Goal: Information Seeking & Learning: Understand process/instructions

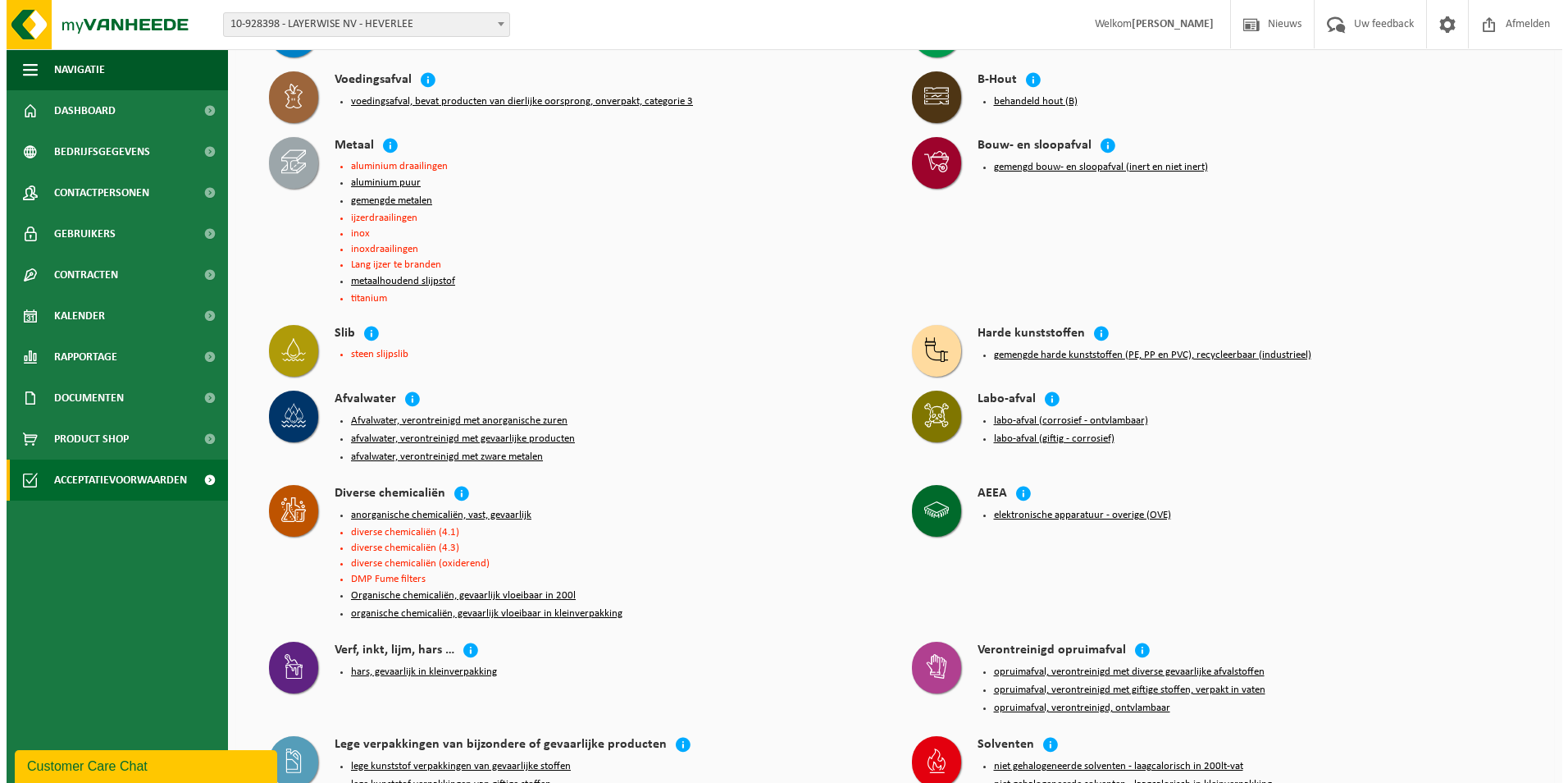
scroll to position [246, 0]
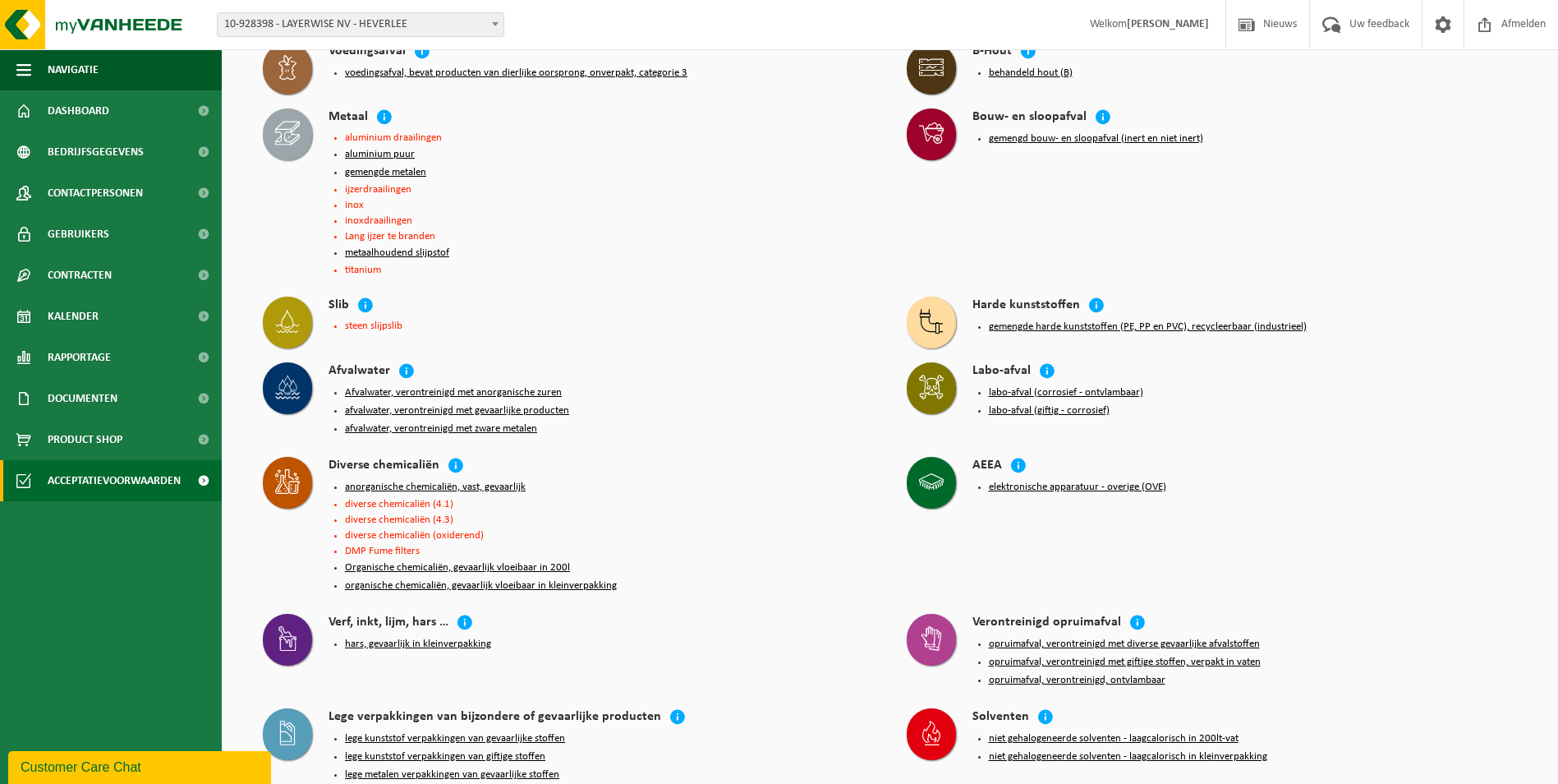
click at [1101, 389] on button "labo-afval (corrosief - ontvlambaar)" at bounding box center [1066, 393] width 155 height 13
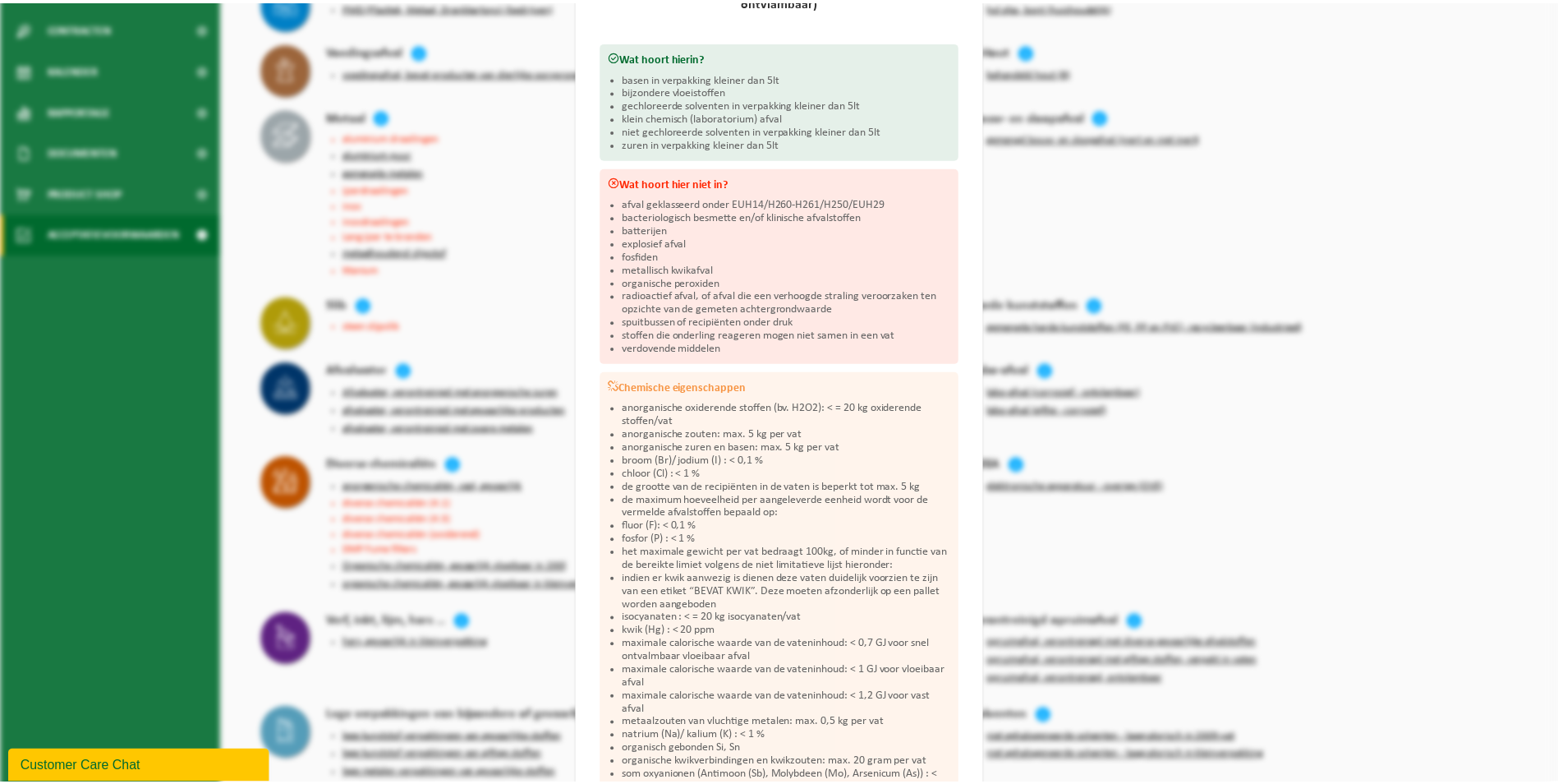
scroll to position [148, 0]
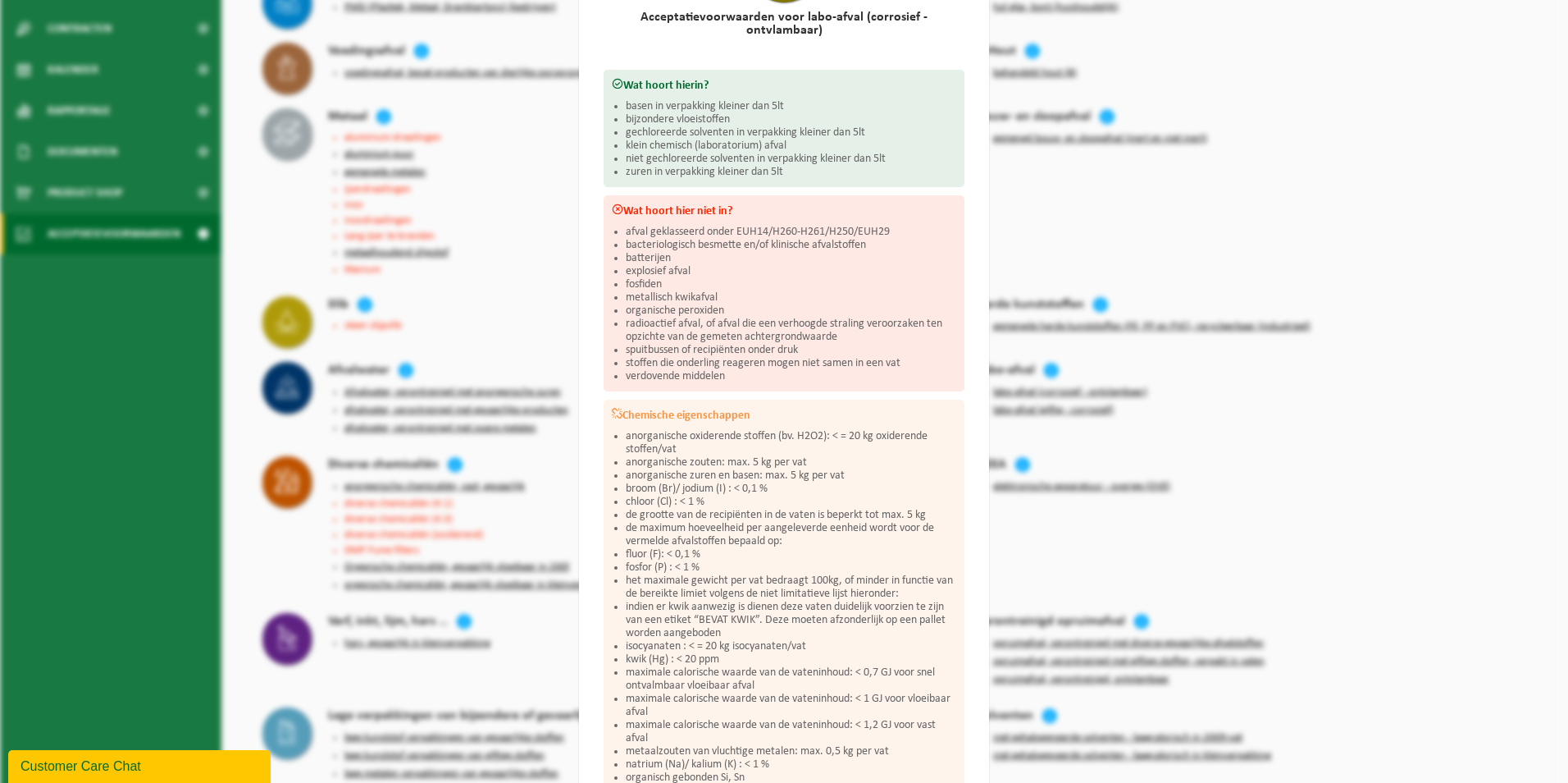
click at [1228, 211] on div "Labo-afval (corrosief - ontvlambaar) Sluiten Acceptatievoorwaarden voor labo-af…" at bounding box center [784, 392] width 1568 height 783
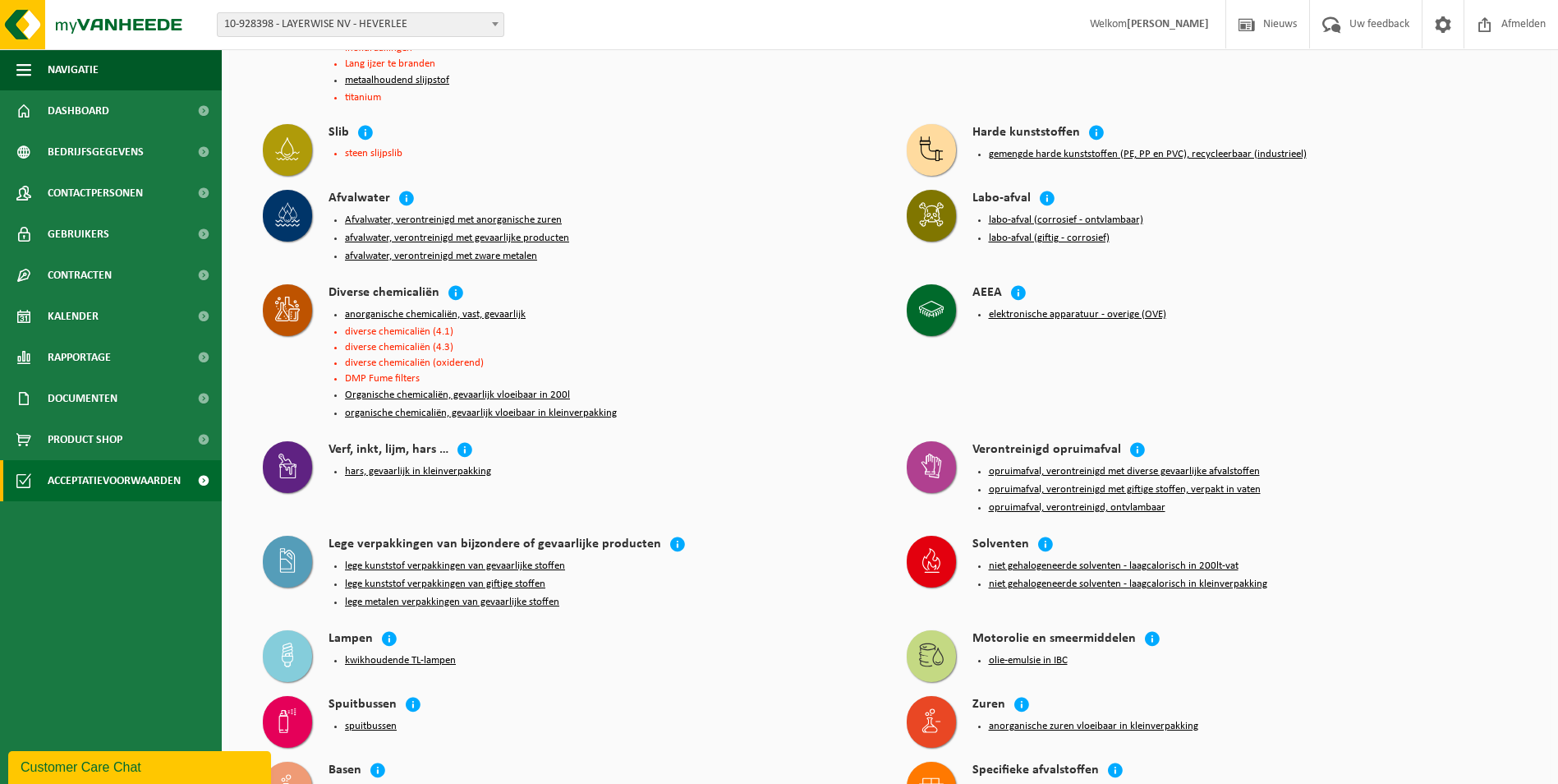
scroll to position [492, 0]
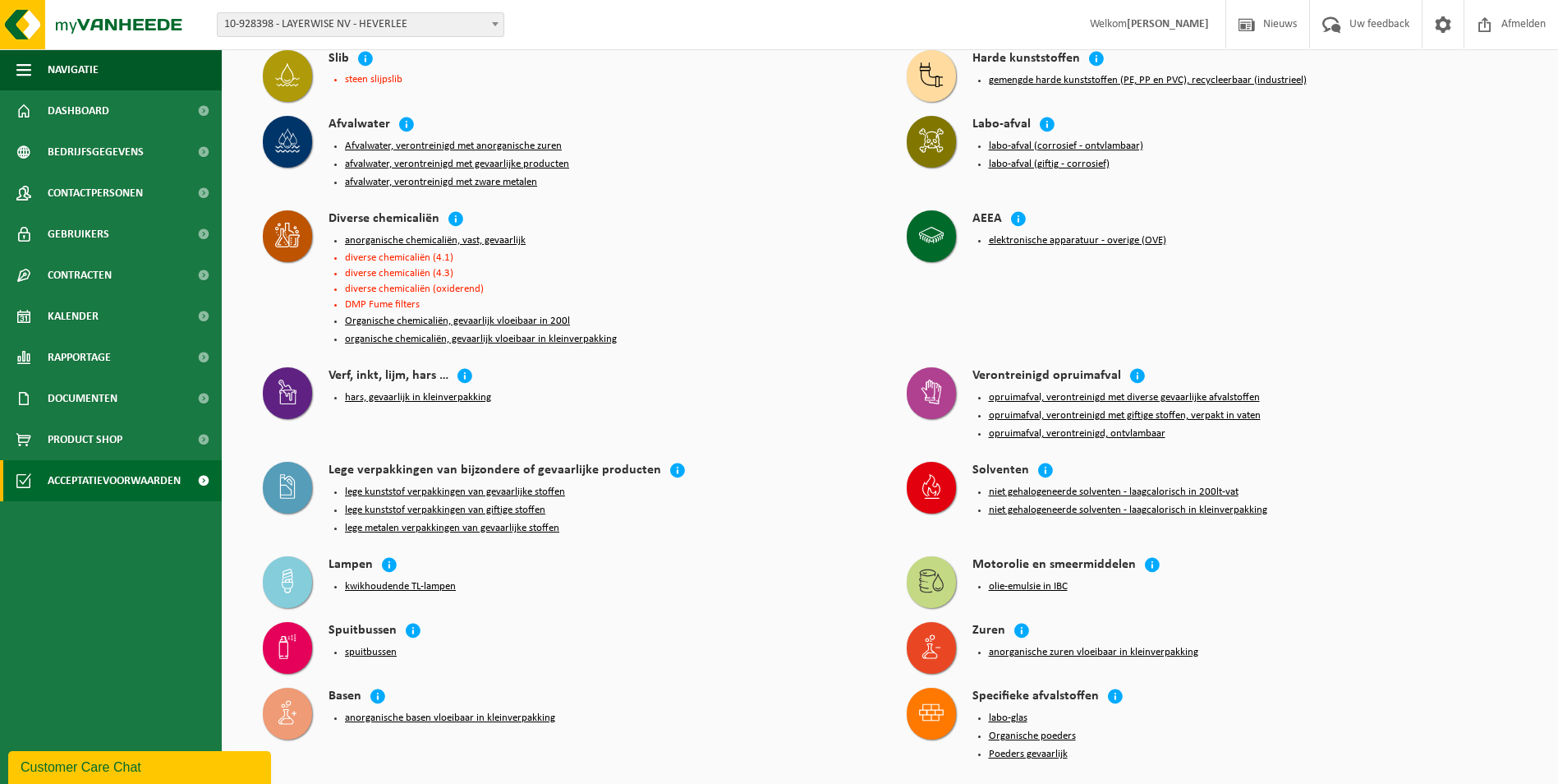
click at [1031, 645] on button "anorganische zuren vloeibaar in kleinverpakking" at bounding box center [1094, 652] width 209 height 13
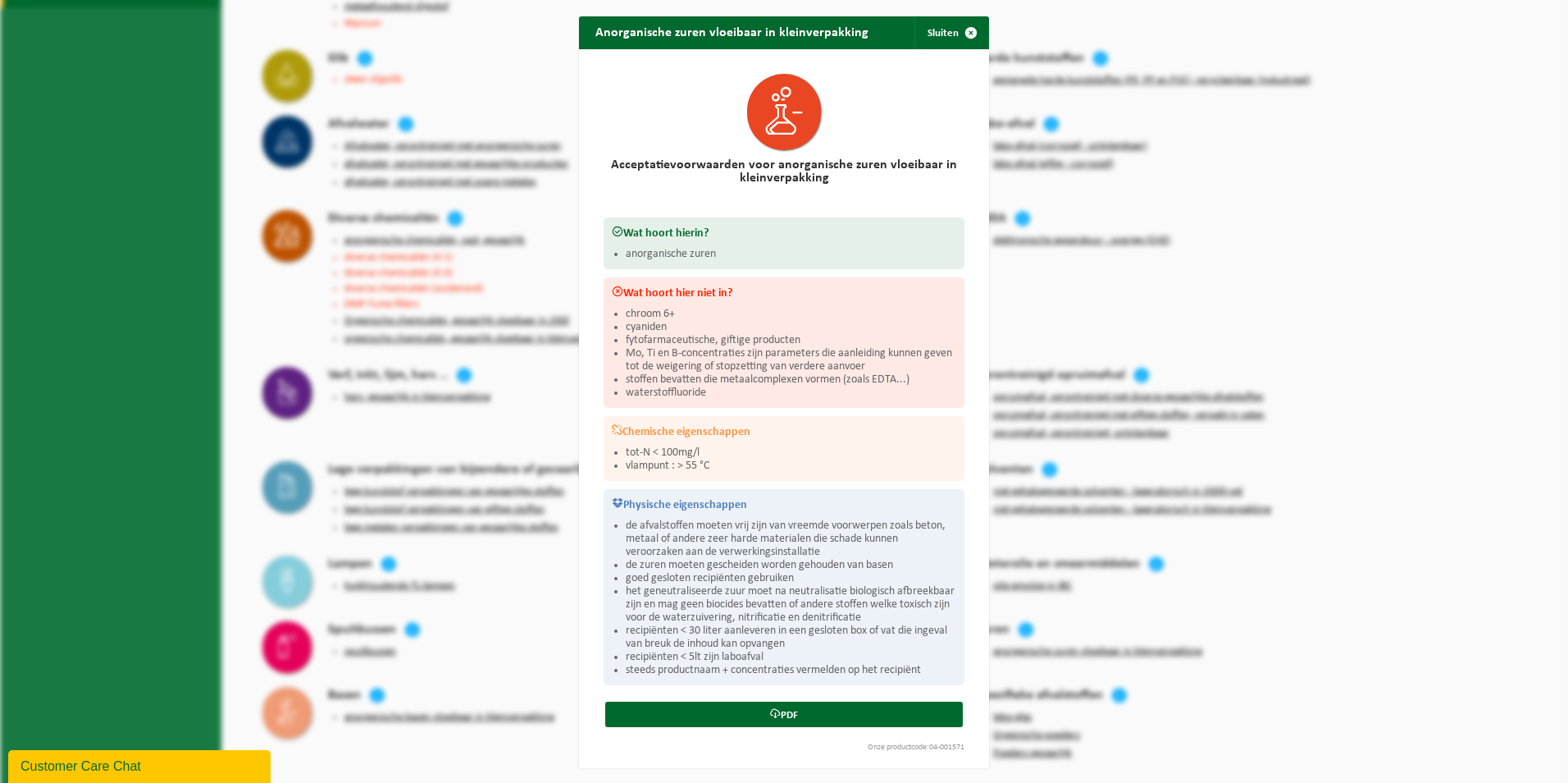
click at [1169, 306] on div "Anorganische zuren vloeibaar in kleinverpakking Sluiten Acceptatievoorwaarden v…" at bounding box center [784, 392] width 1568 height 783
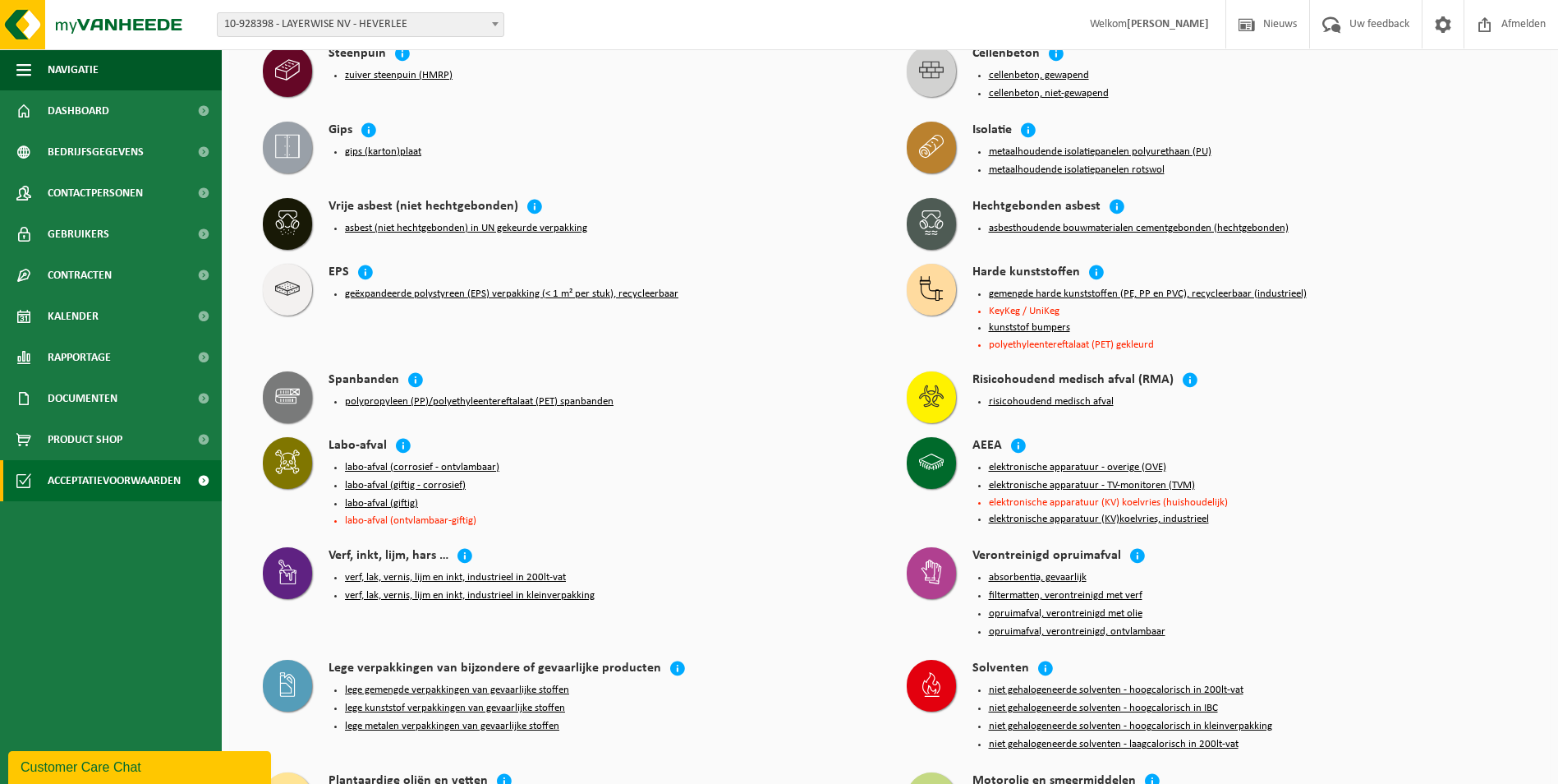
scroll to position [1902, 0]
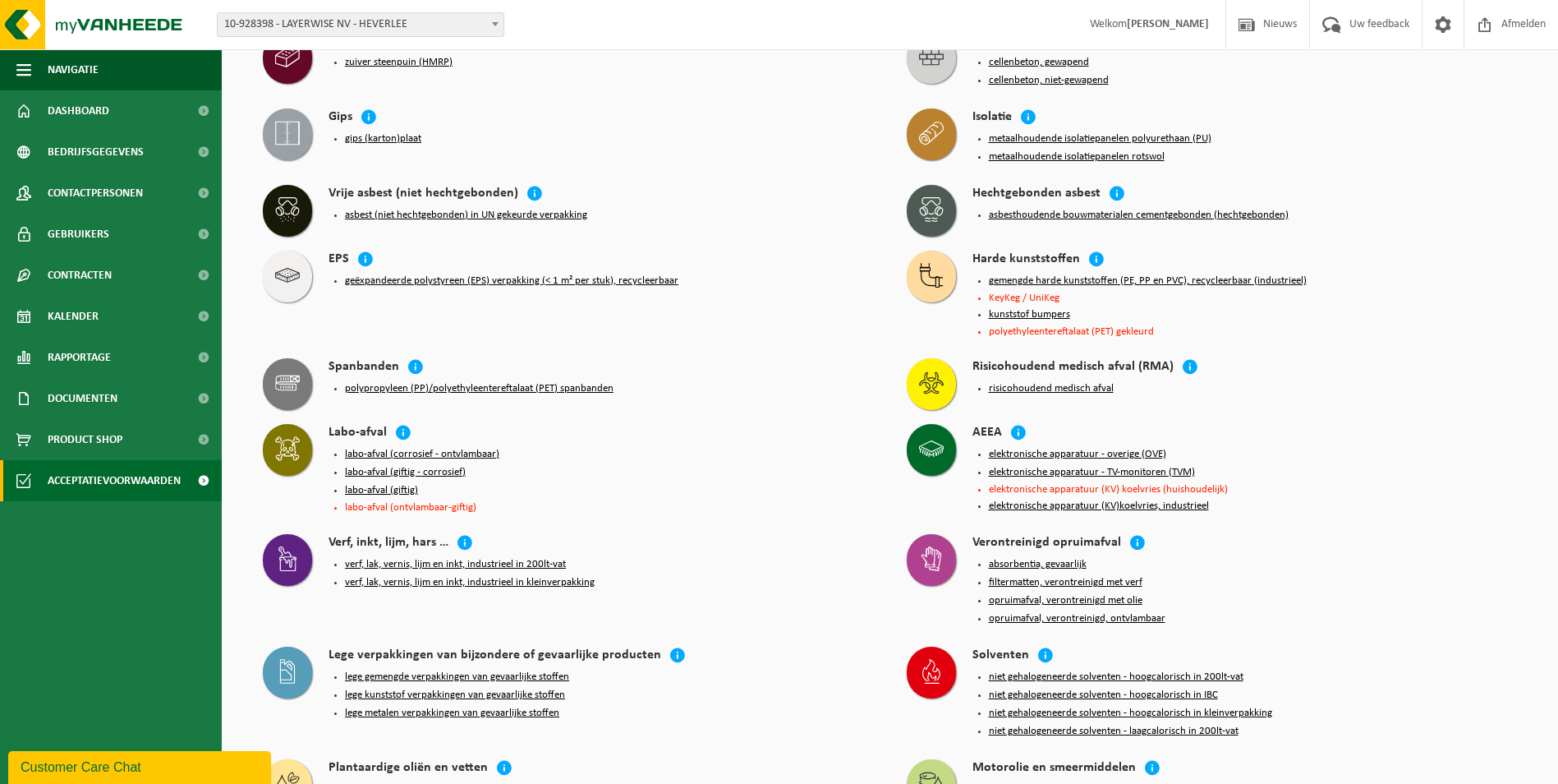
click at [414, 502] on li "labo-afval (ontvlambaar-giftig)" at bounding box center [610, 506] width 529 height 10
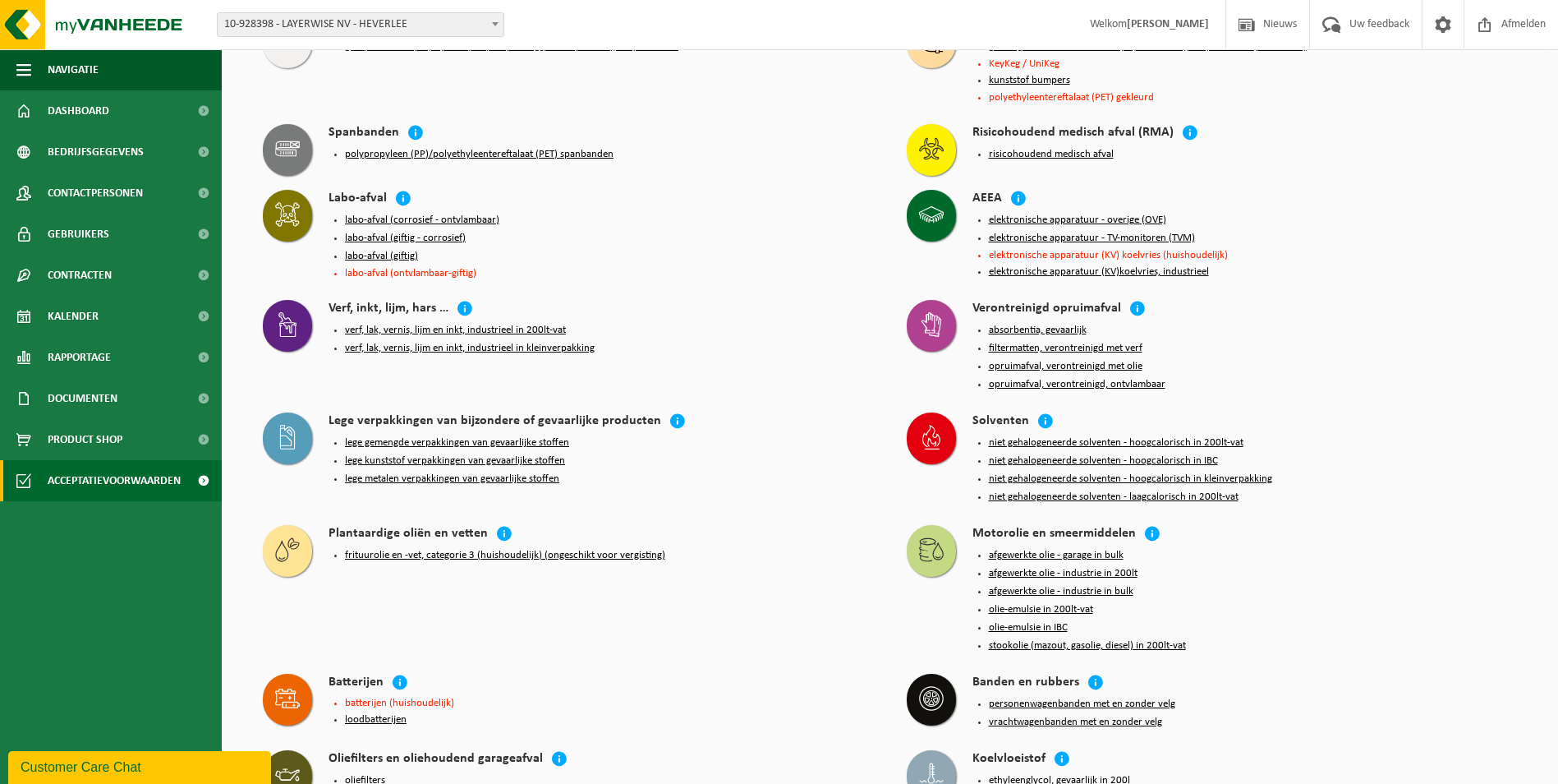
scroll to position [2148, 0]
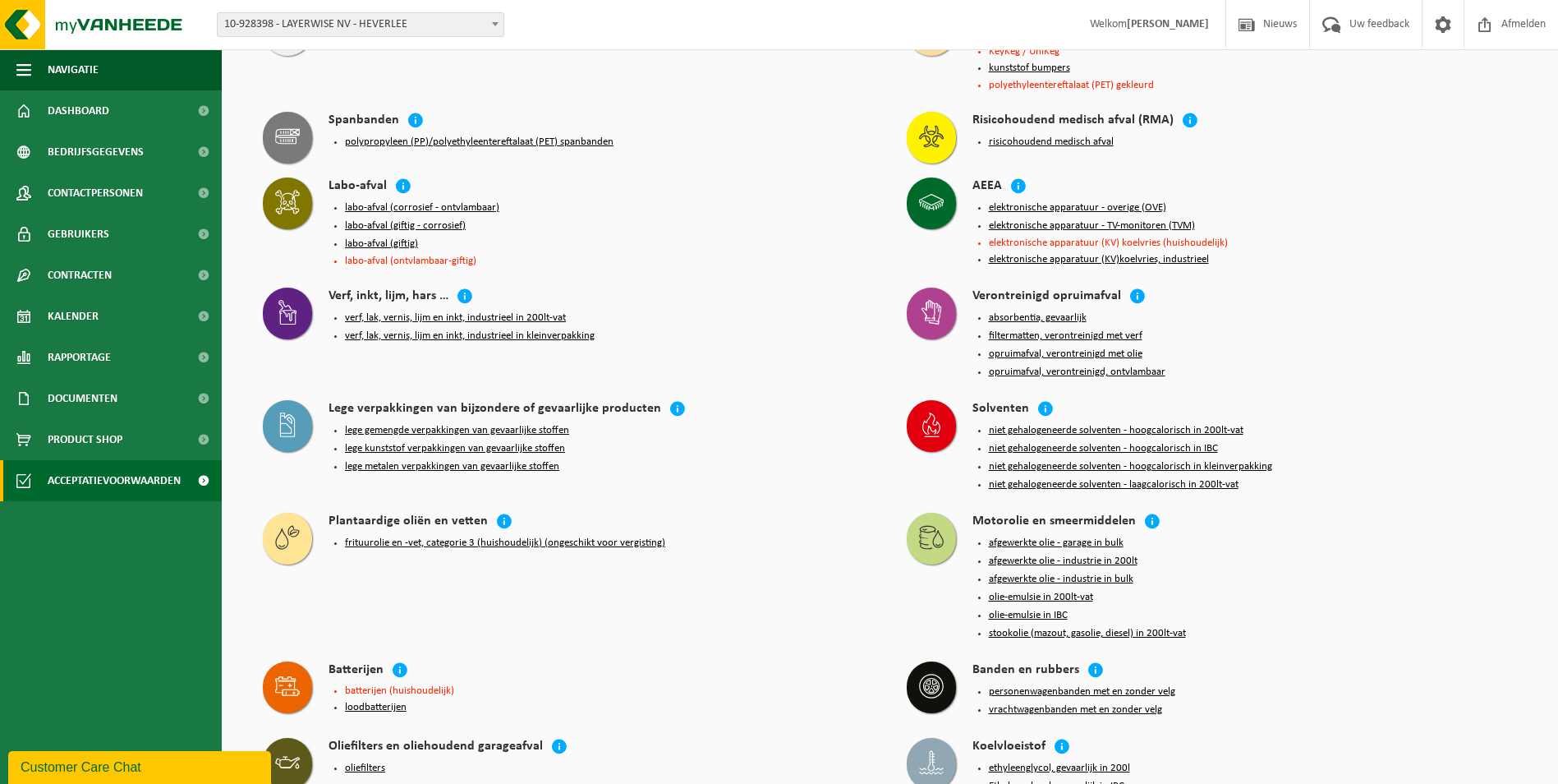
click at [377, 219] on button "labo-afval (giftig - corrosief)" at bounding box center [405, 226] width 121 height 13
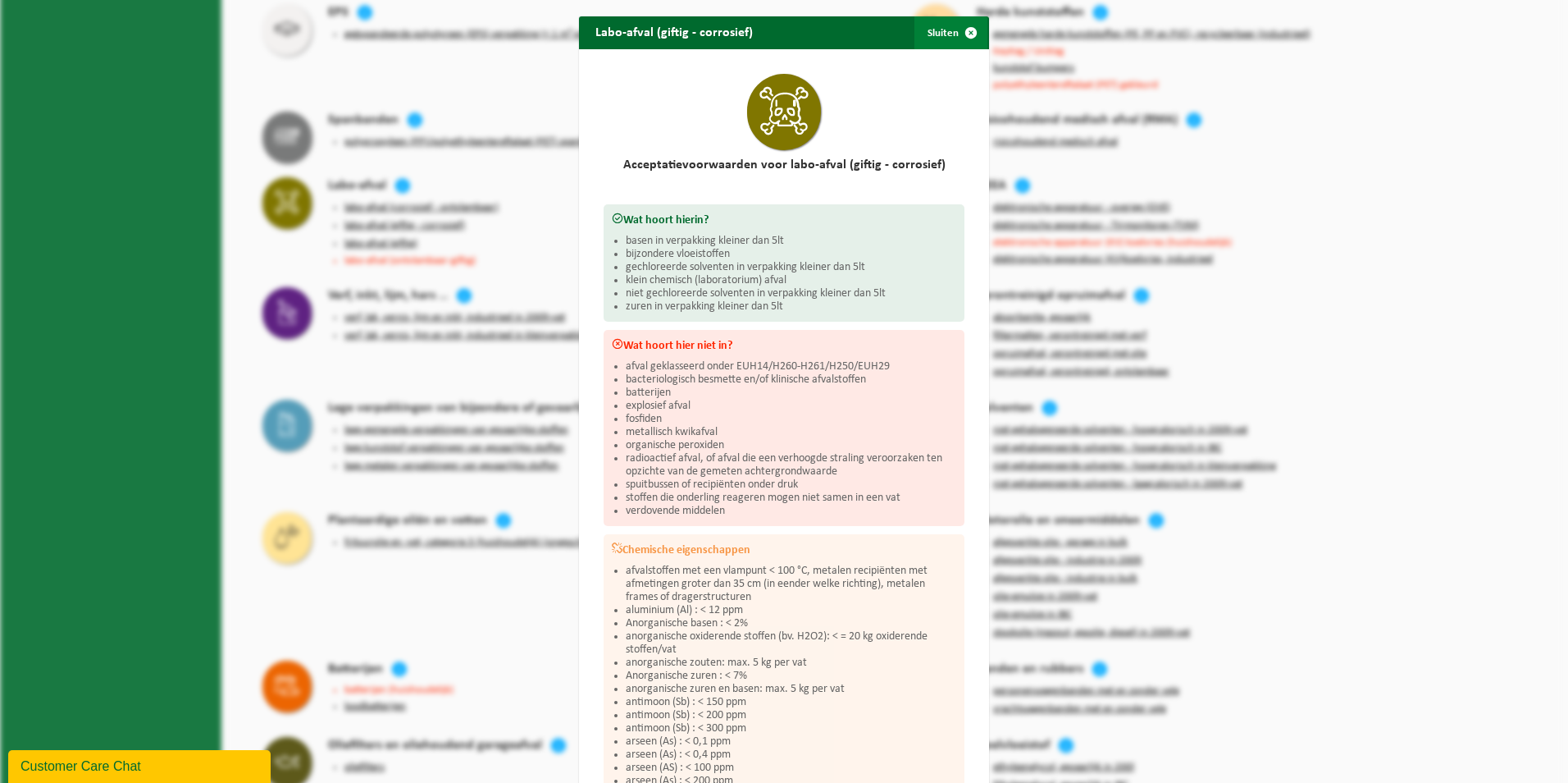
click at [968, 33] on span "button" at bounding box center [970, 33] width 33 height 33
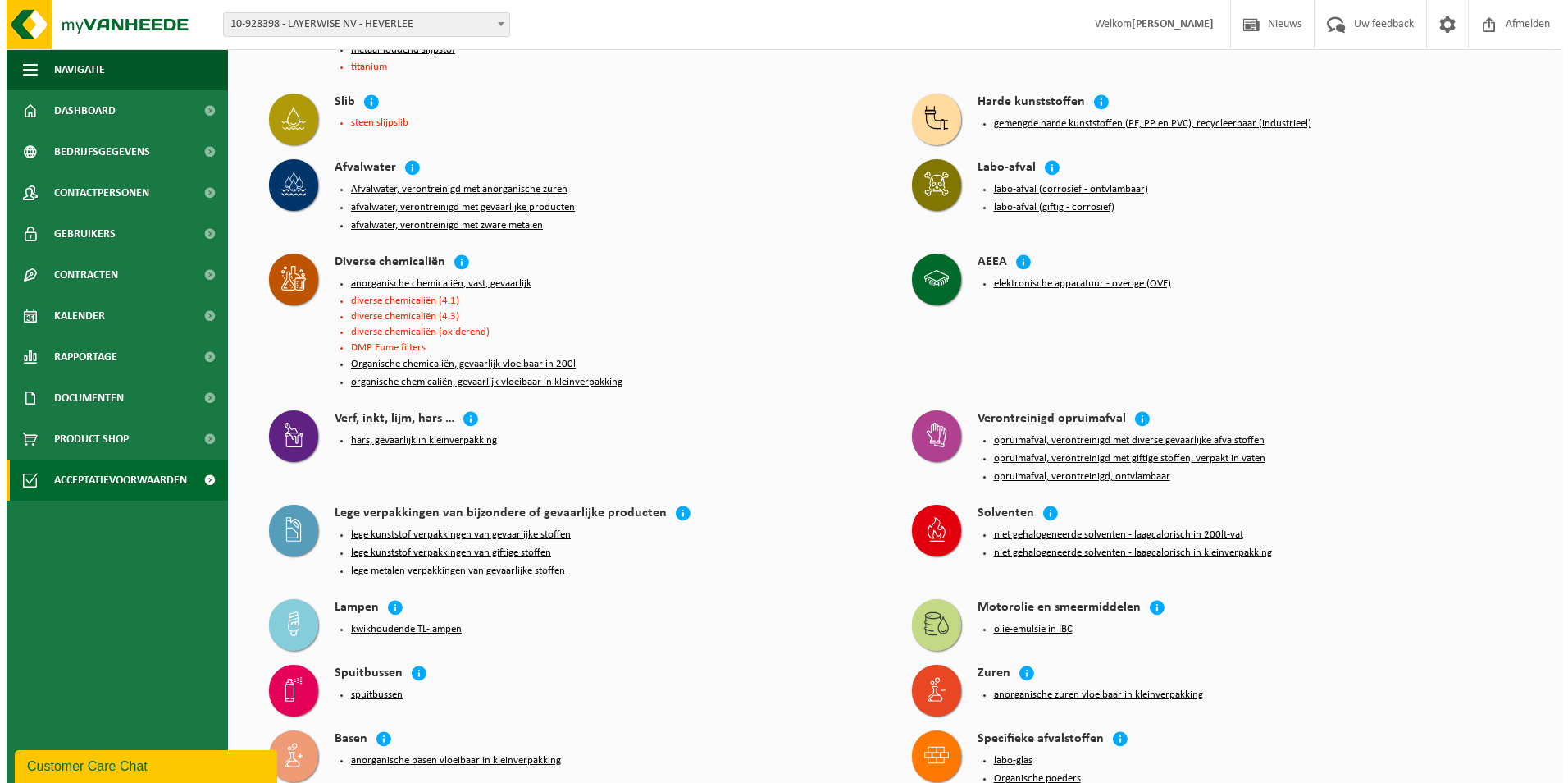
scroll to position [410, 0]
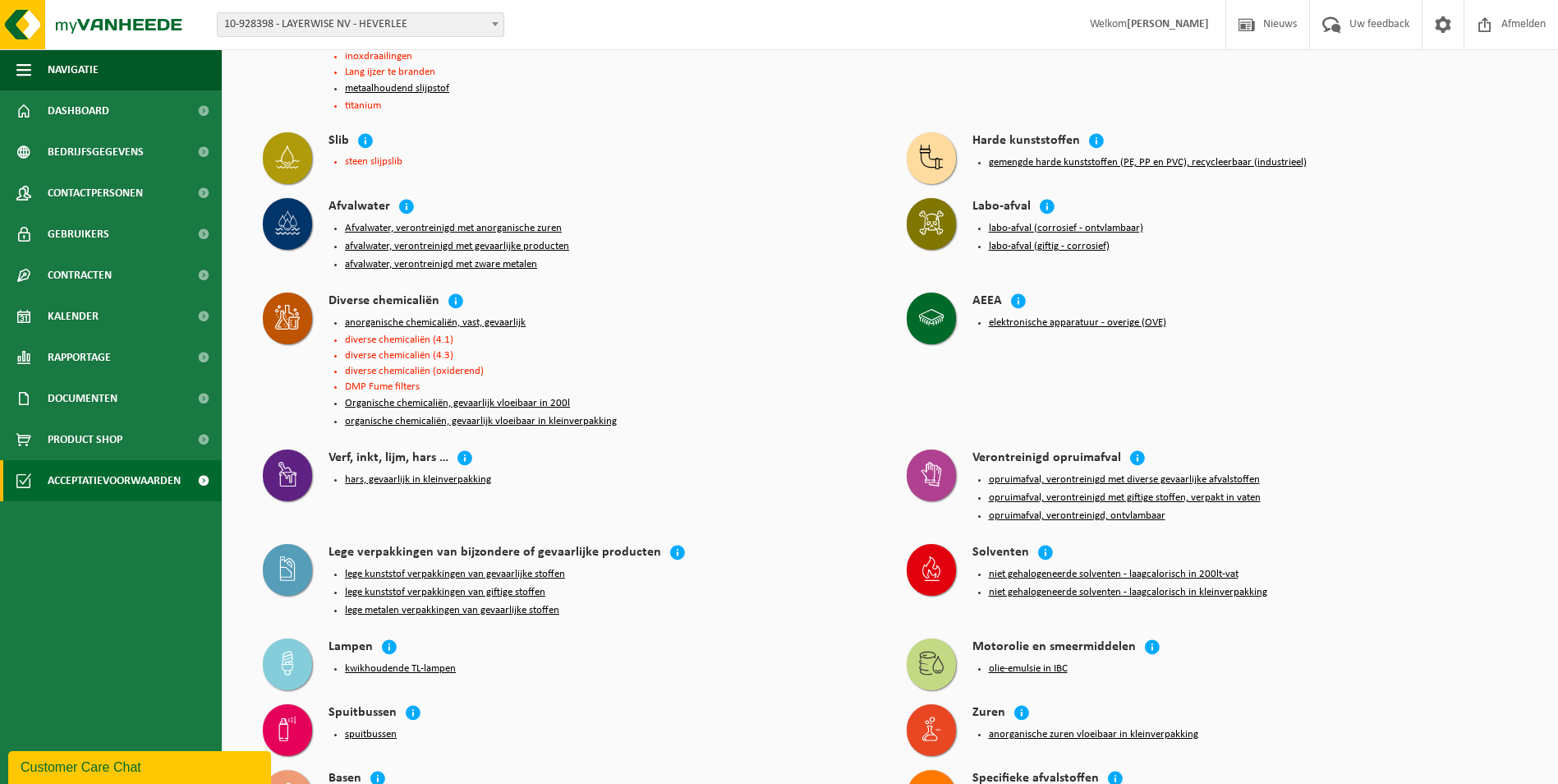
click at [1106, 473] on button "opruimafval, verontreinigd met diverse gevaarlijke afvalstoffen" at bounding box center [1125, 479] width 271 height 13
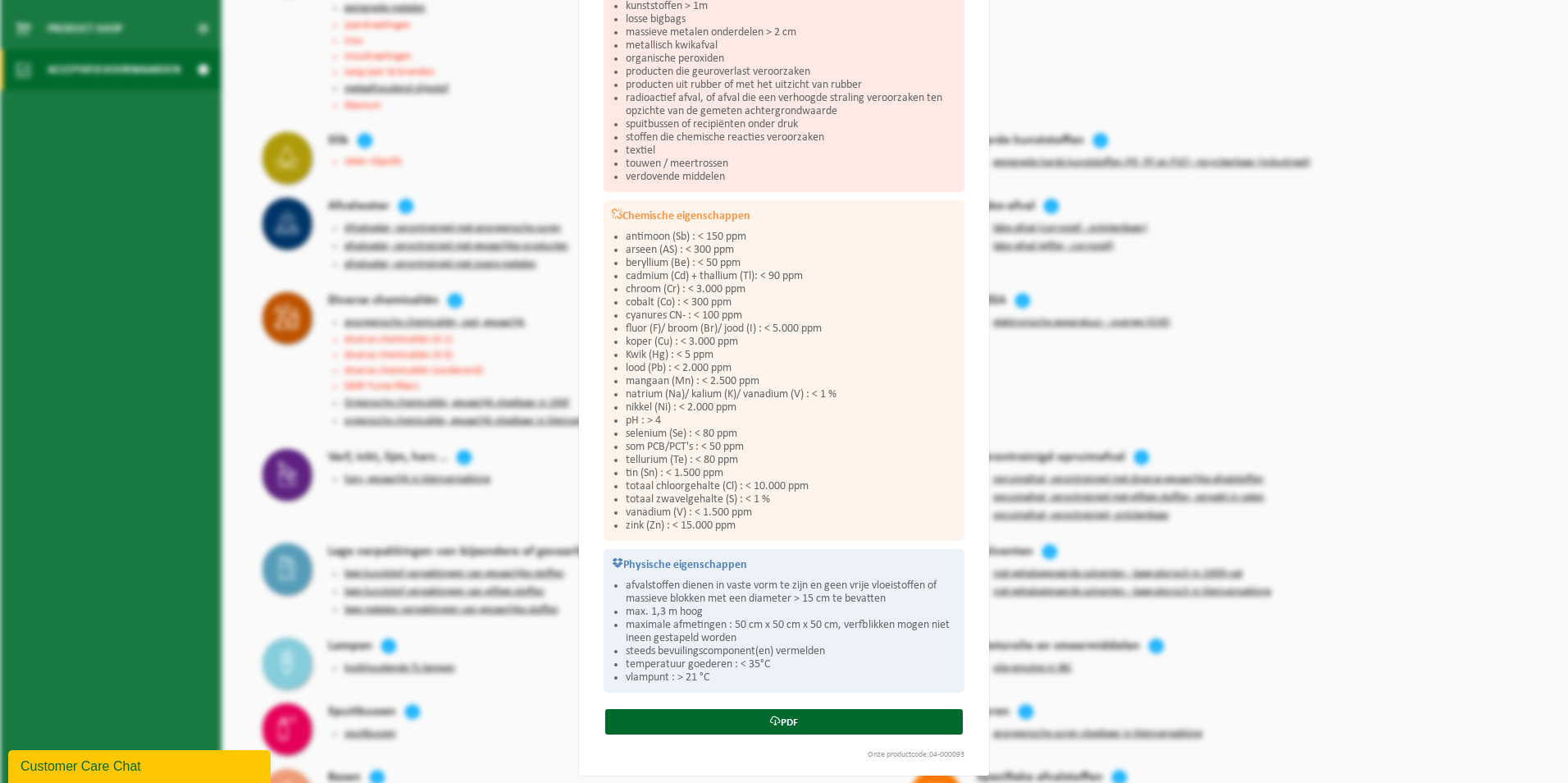
scroll to position [430, 0]
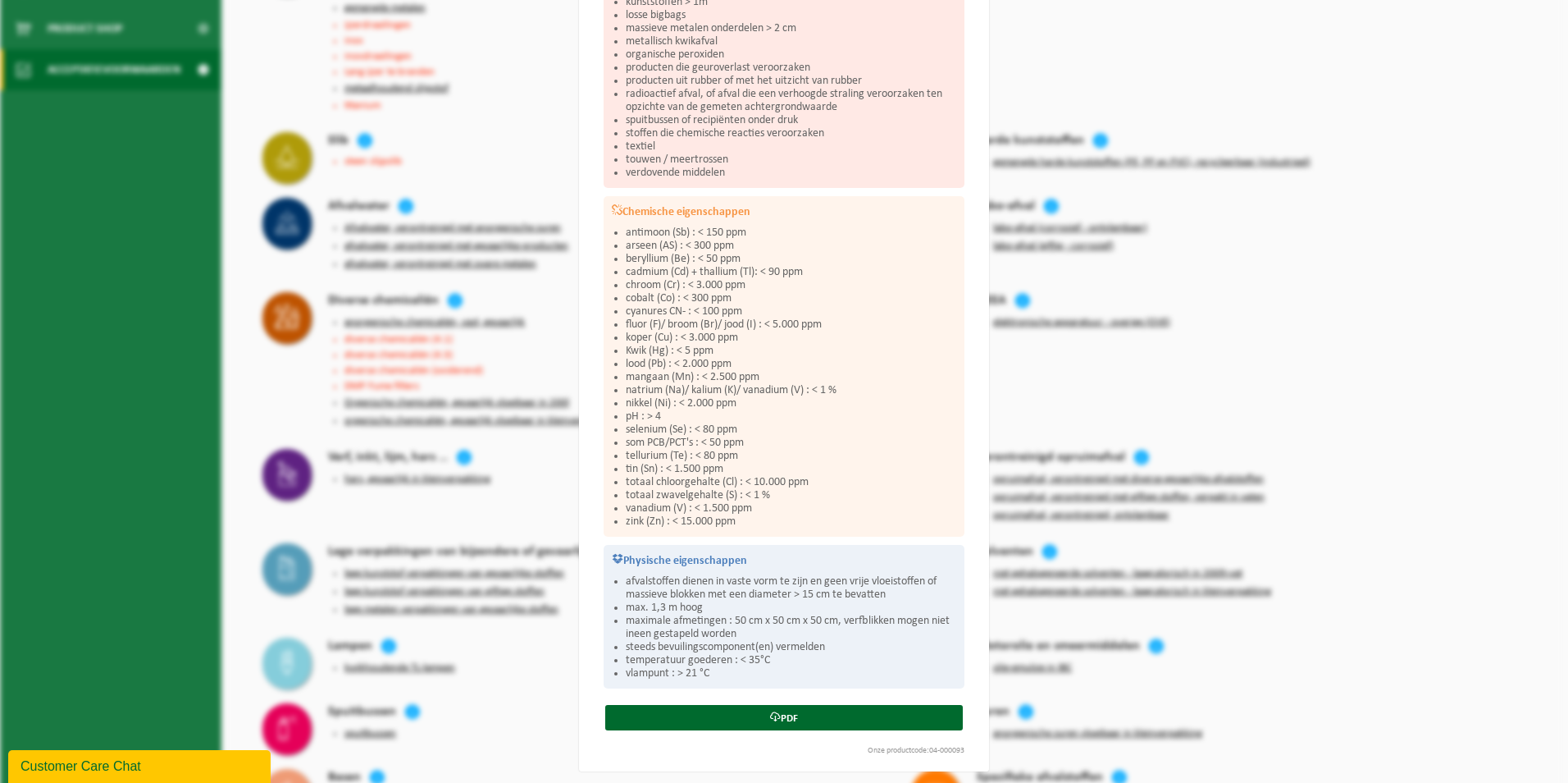
click at [1131, 347] on div "Opruimafval, verontreinigd met diverse gevaarlijke afvalstoffen Sluiten Accepta…" at bounding box center [784, 392] width 1568 height 783
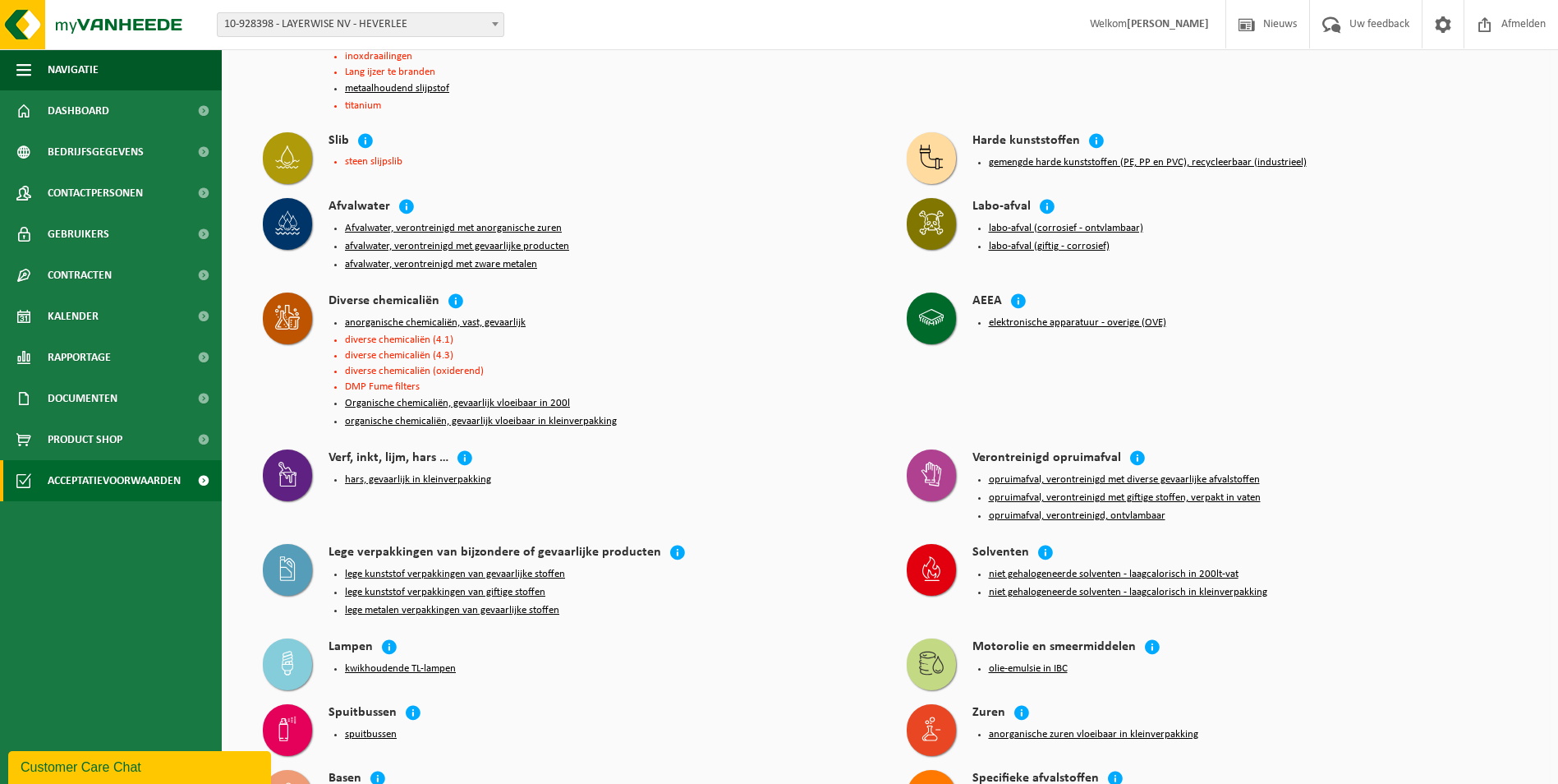
click at [1130, 491] on button "opruimafval, verontreinigd met giftige stoffen, verpakt in vaten" at bounding box center [1126, 498] width 272 height 13
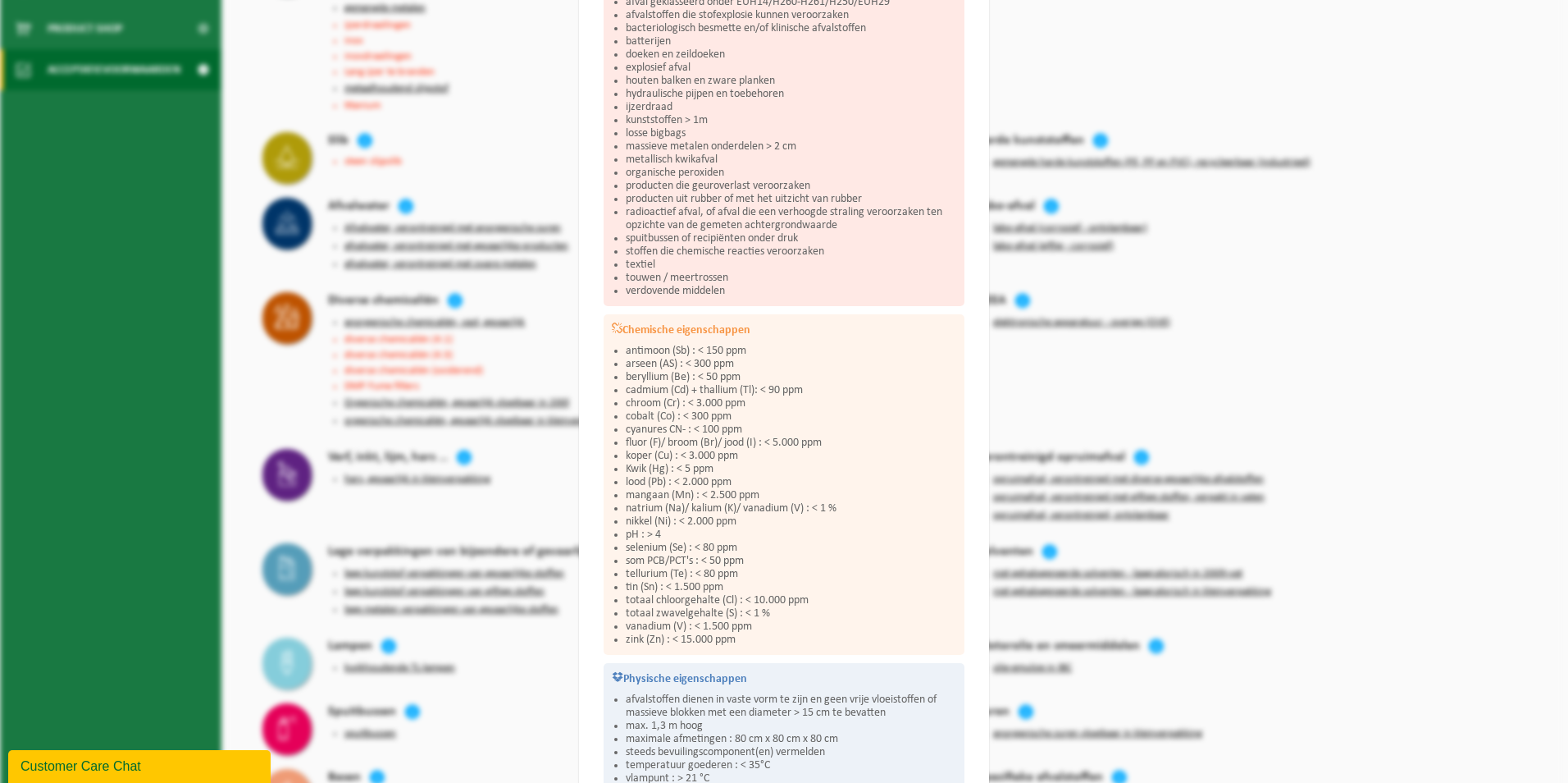
scroll to position [417, 0]
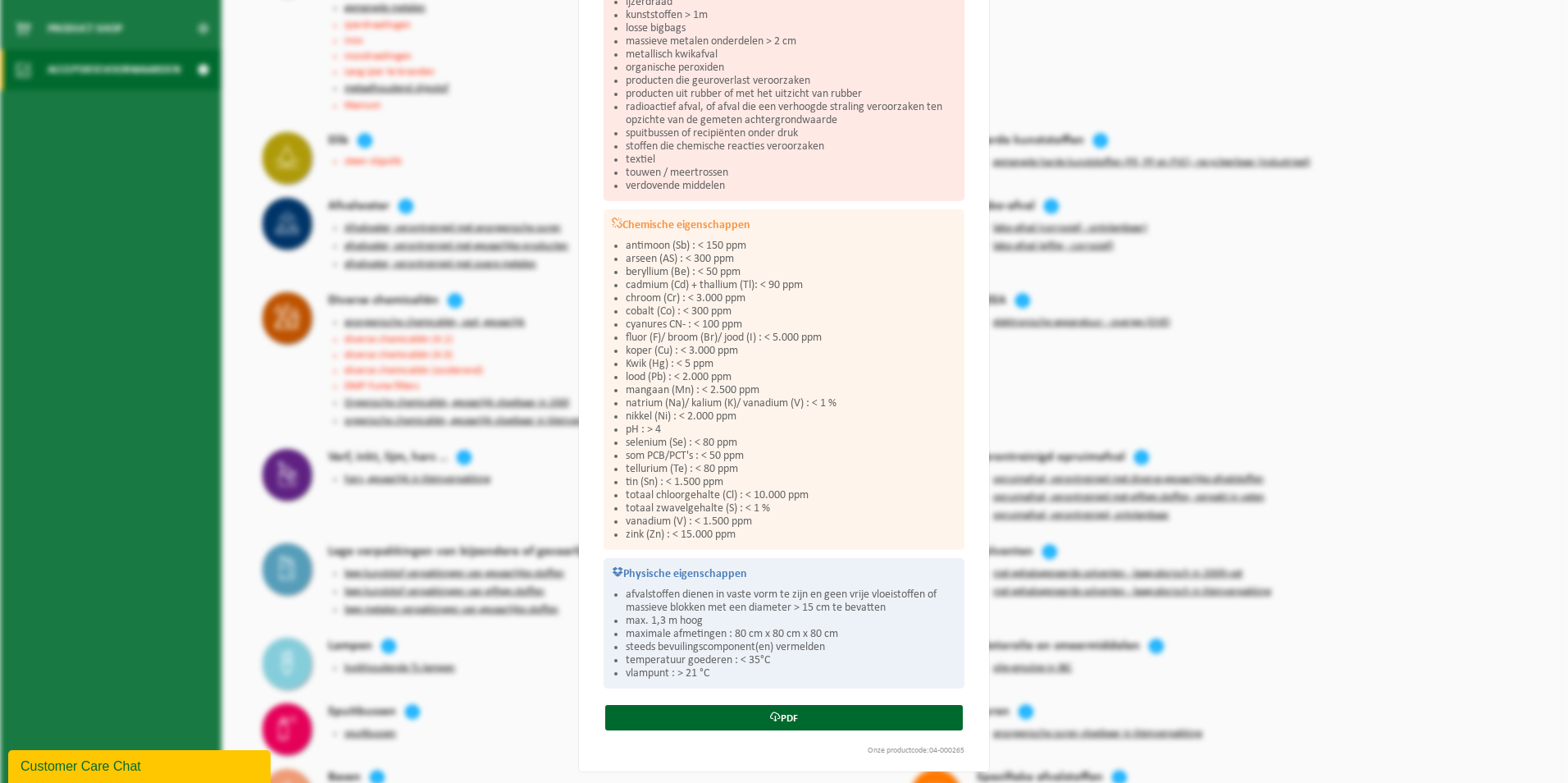
click at [1296, 362] on div "Opruimafval, verontreinigd met giftige stoffen, verpakt in vaten Sluiten Accept…" at bounding box center [784, 392] width 1568 height 783
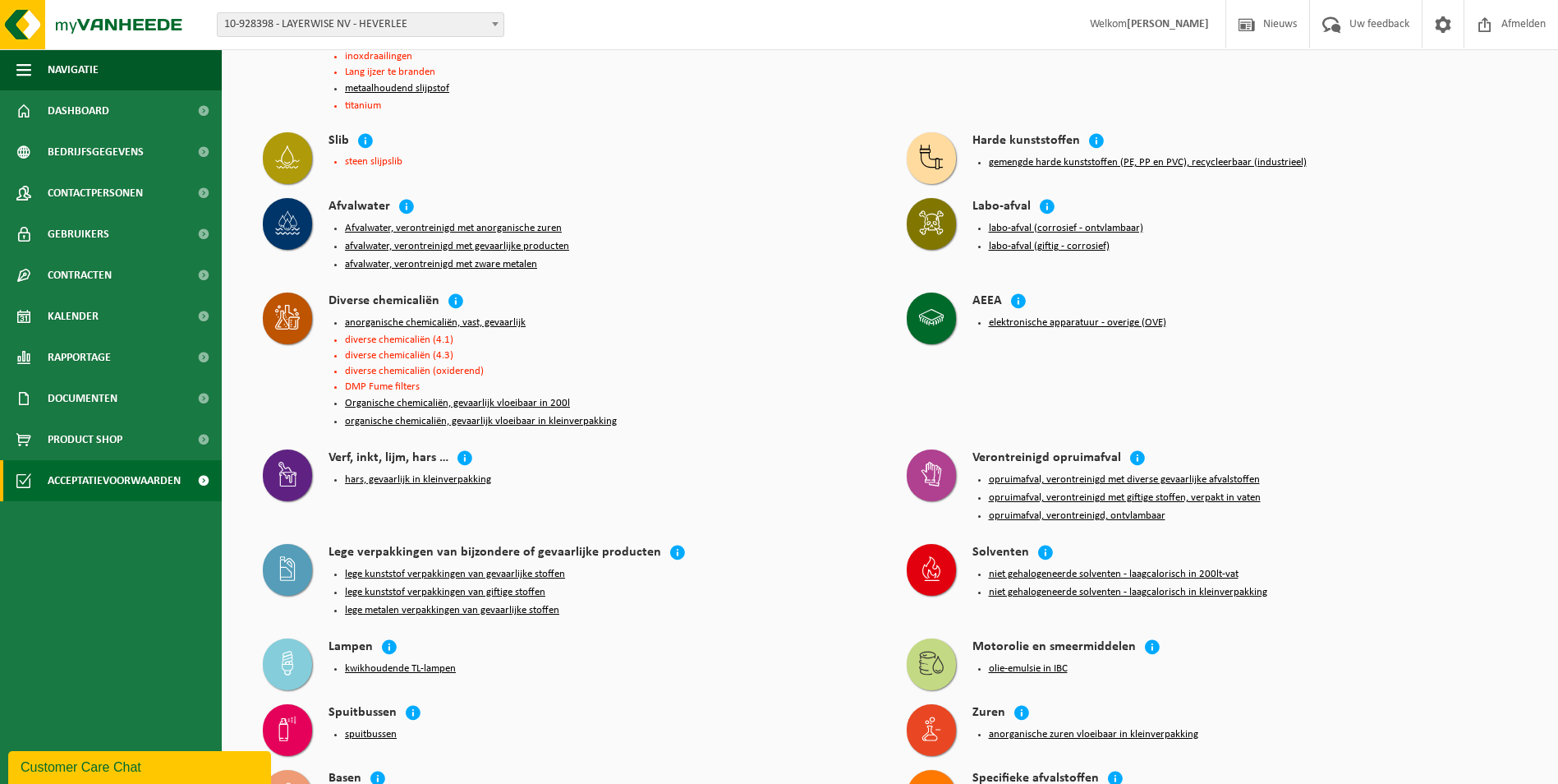
click at [1078, 509] on button "opruimafval, verontreinigd, ontvlambaar" at bounding box center [1078, 516] width 176 height 13
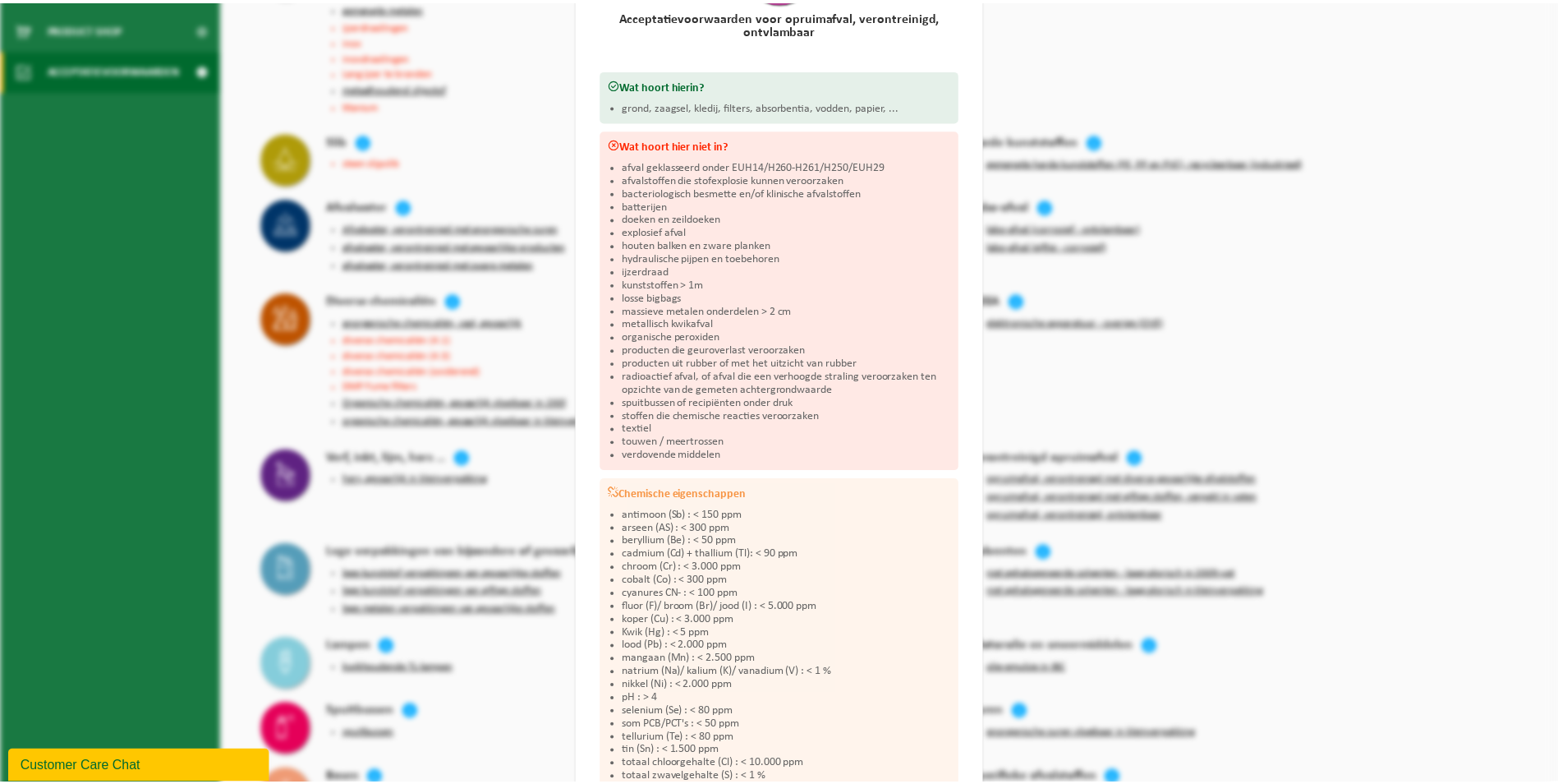
scroll to position [184, 0]
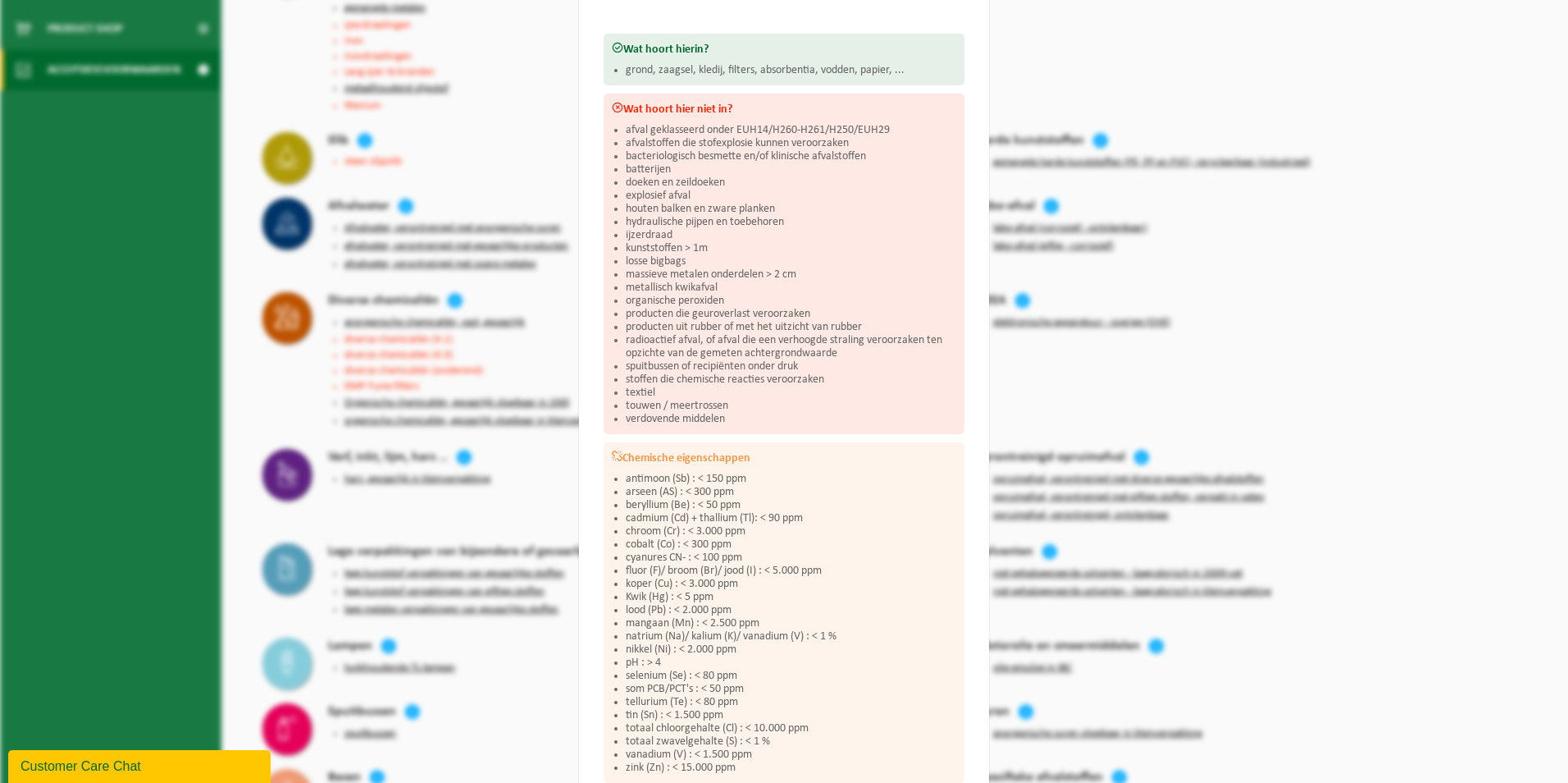
click at [1278, 419] on div "Opruimafval, verontreinigd, ontvlambaar Sluiten Acceptatievoorwaarden voor opru…" at bounding box center [784, 392] width 1568 height 783
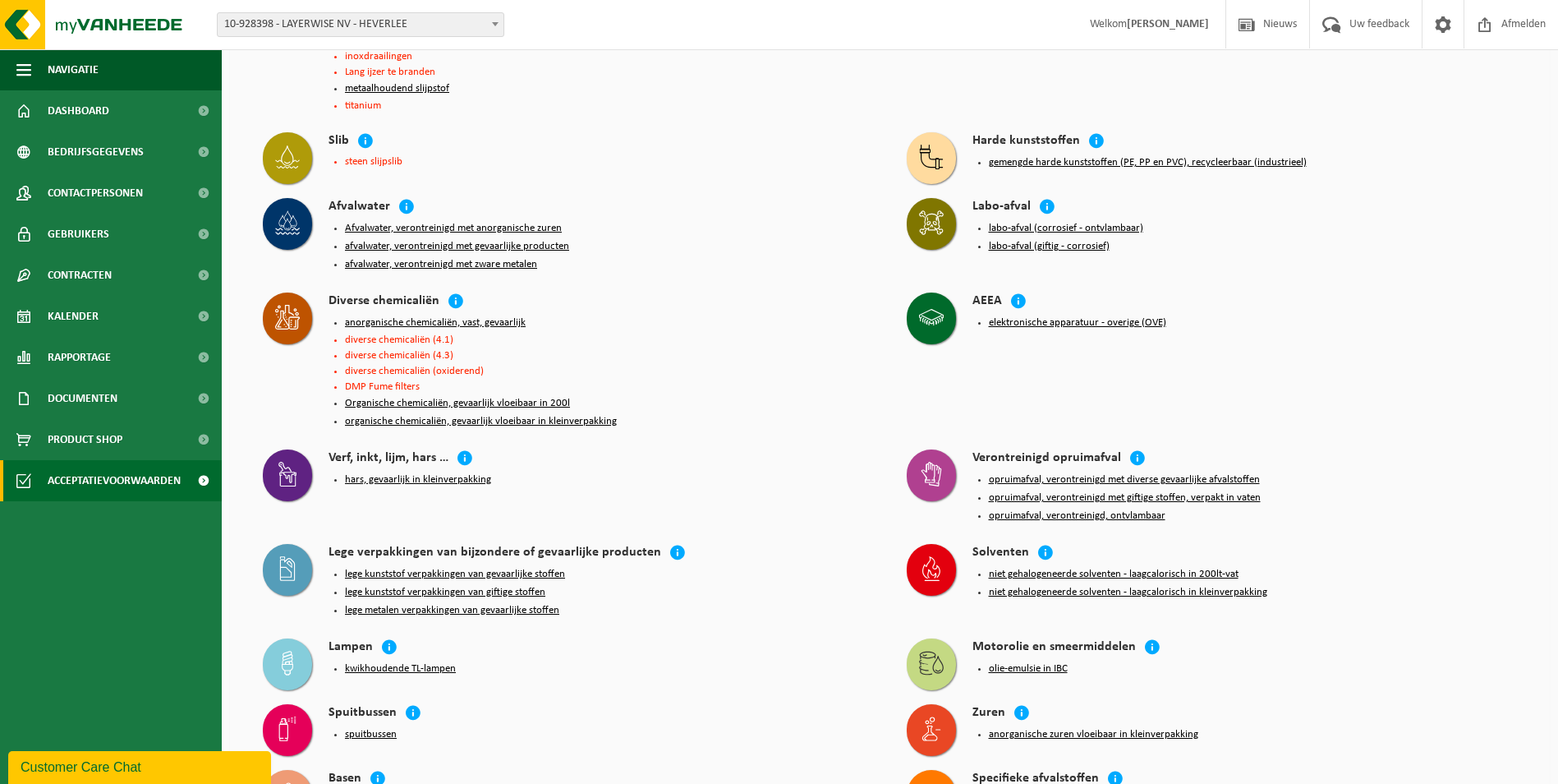
click at [462, 473] on button "hars, gevaarlijk in kleinverpakking" at bounding box center [418, 479] width 146 height 13
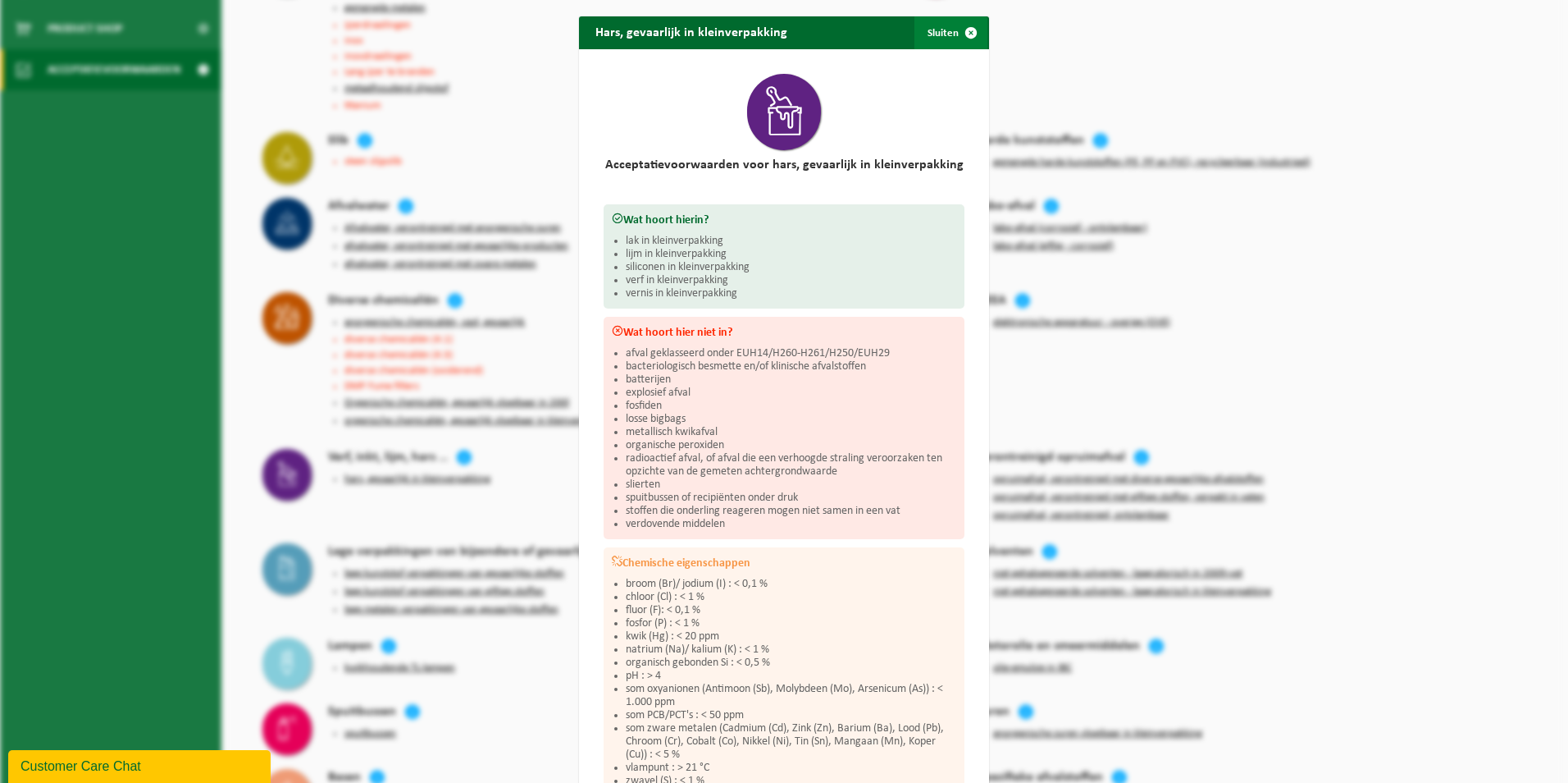
click at [964, 29] on span "button" at bounding box center [970, 33] width 33 height 33
